Goal: Task Accomplishment & Management: Manage account settings

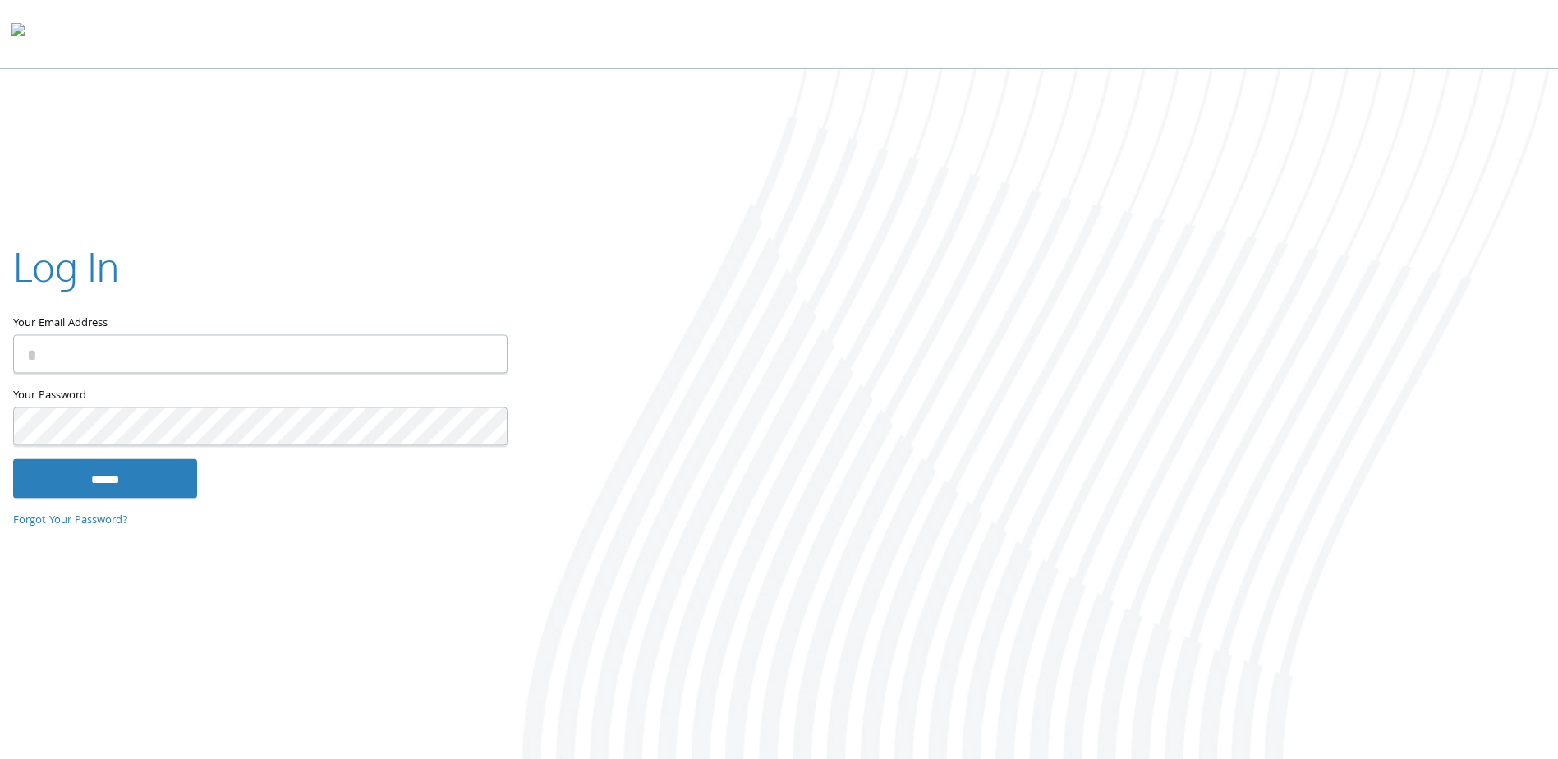
type input "**********"
click at [85, 489] on input "******" at bounding box center [105, 478] width 184 height 39
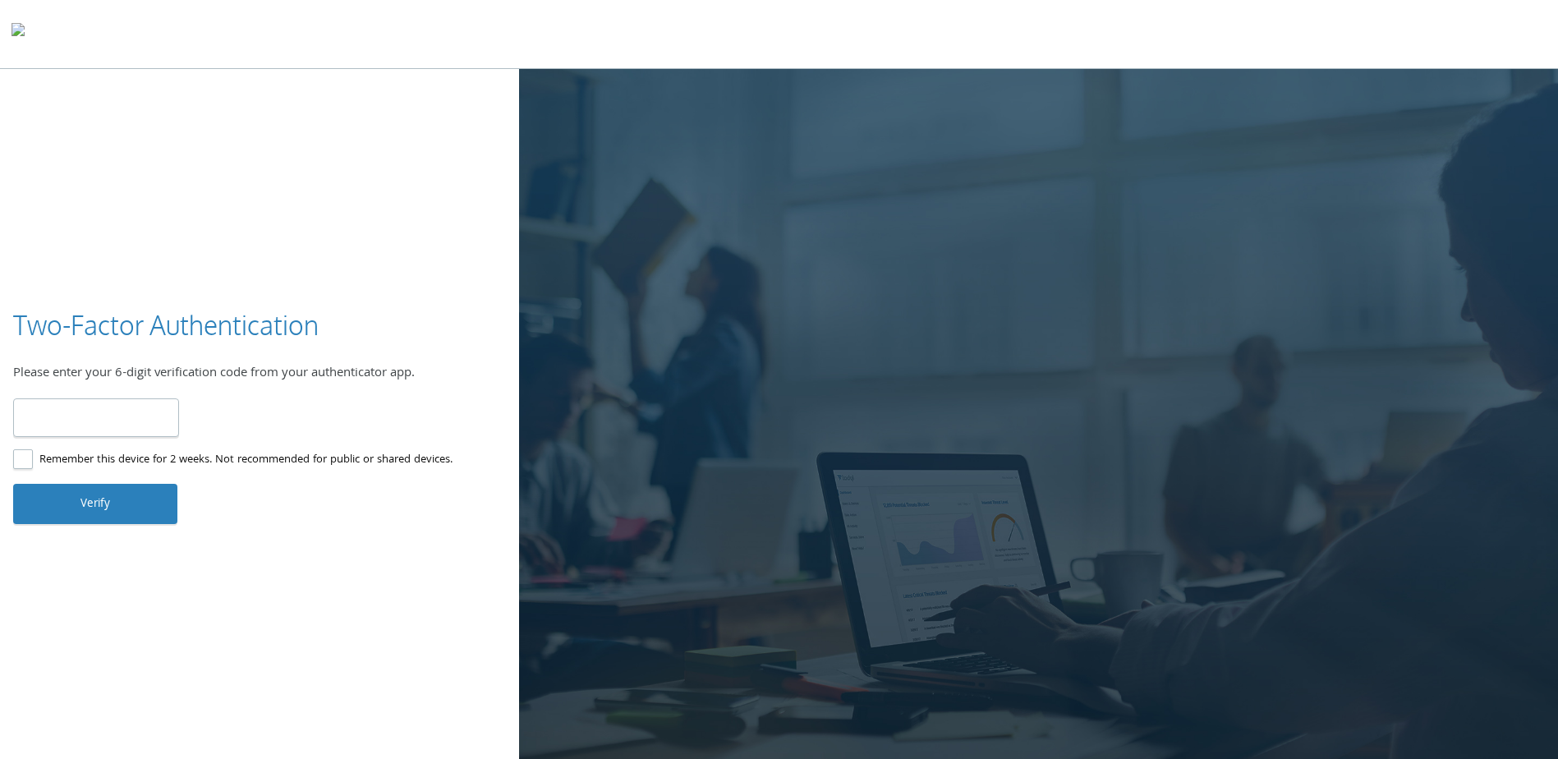
type input "******"
click at [101, 493] on button "Verify" at bounding box center [95, 503] width 164 height 39
